Goal: Task Accomplishment & Management: Manage account settings

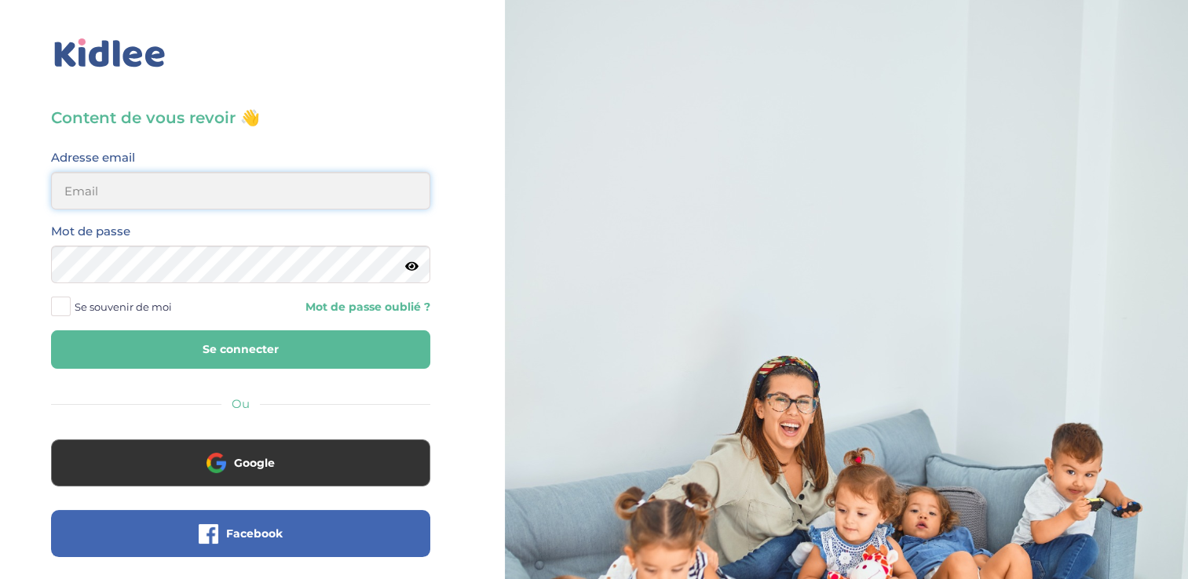
type input "zayafunereil@gmail.com"
click at [210, 259] on div "Mot de passe" at bounding box center [240, 258] width 403 height 74
click at [415, 269] on icon at bounding box center [411, 267] width 13 height 12
click at [415, 269] on icon at bounding box center [411, 267] width 15 height 12
click at [415, 269] on icon at bounding box center [411, 267] width 13 height 12
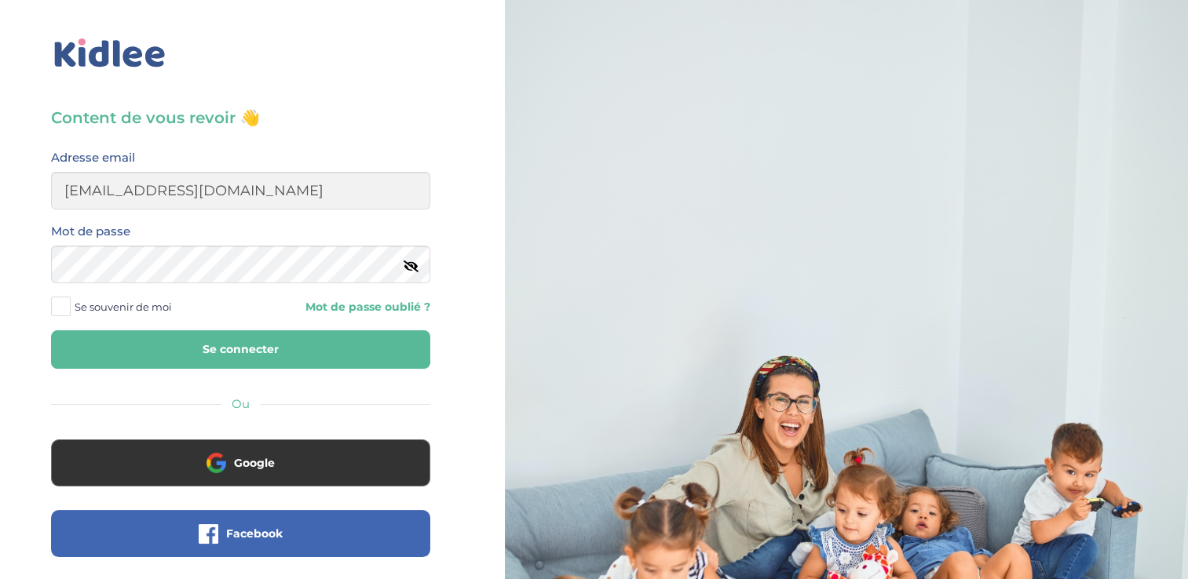
click at [57, 346] on button "Se connecter" at bounding box center [240, 350] width 379 height 38
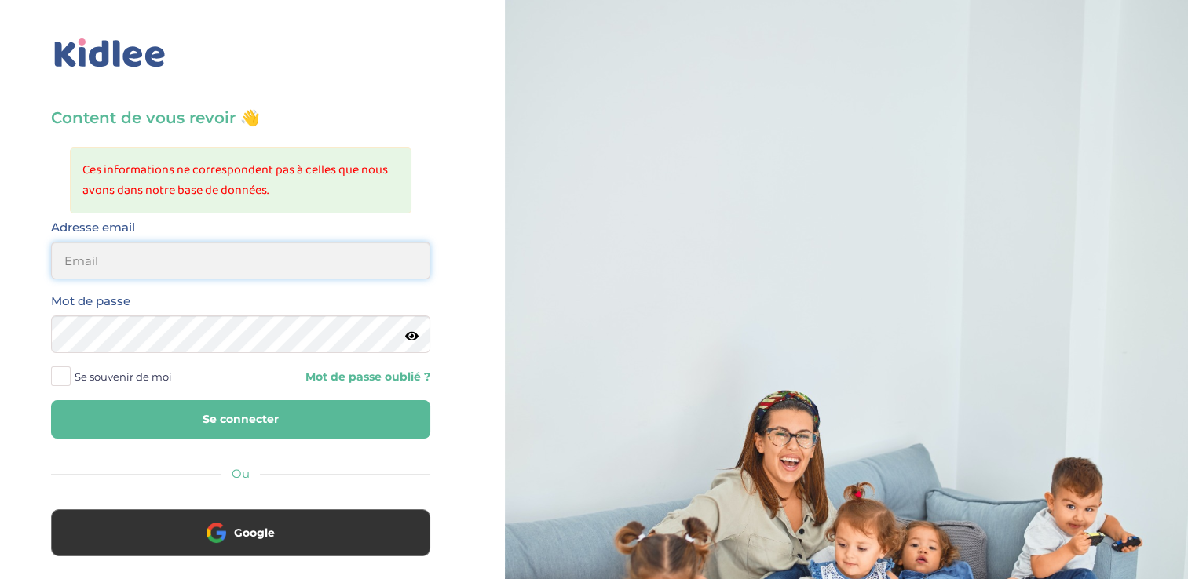
type input "zayafunereil@gmail.com"
click at [410, 338] on icon at bounding box center [411, 337] width 13 height 12
click at [0, 419] on html "× Mot de passe oublié ? Veuillez renseigner votre adresse email pour réinitiali…" at bounding box center [594, 410] width 1188 height 820
click at [51, 400] on button "Se connecter" at bounding box center [240, 419] width 379 height 38
